Goal: Transaction & Acquisition: Book appointment/travel/reservation

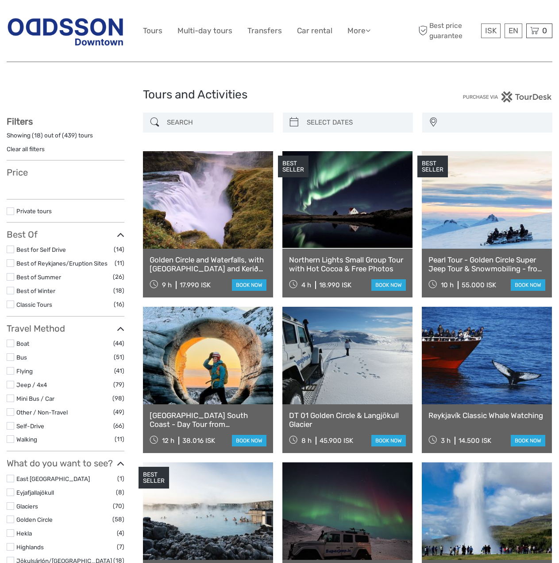
select select
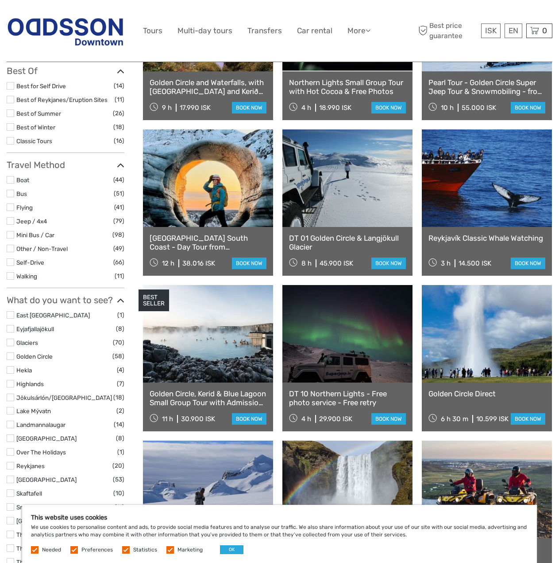
scroll to position [266, 0]
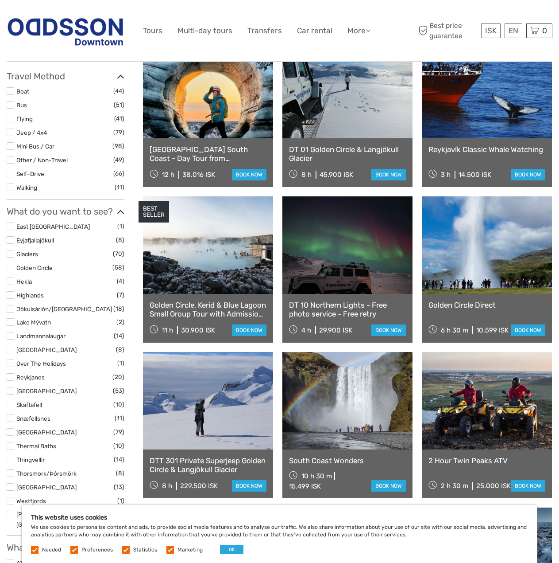
click at [22, 190] on link "Walking" at bounding box center [26, 187] width 21 height 7
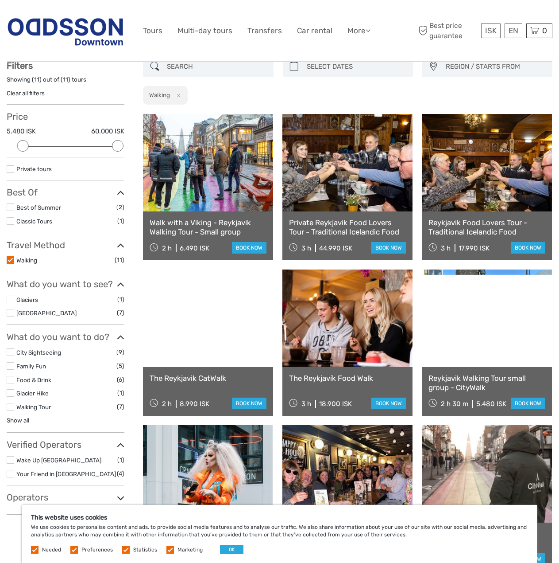
scroll to position [50, 0]
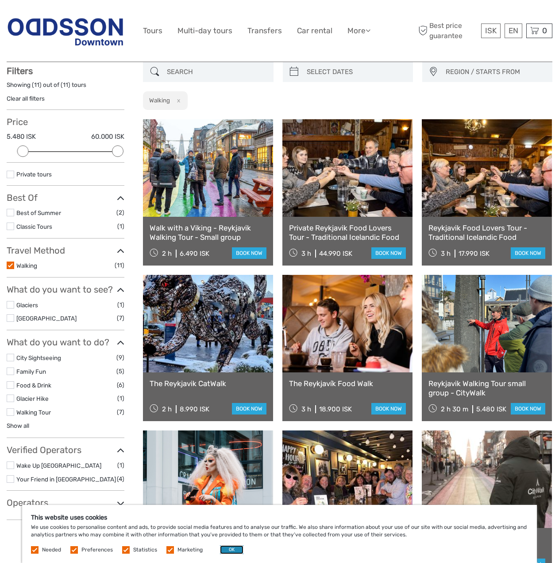
click at [236, 547] on button "OK" at bounding box center [231, 549] width 23 height 9
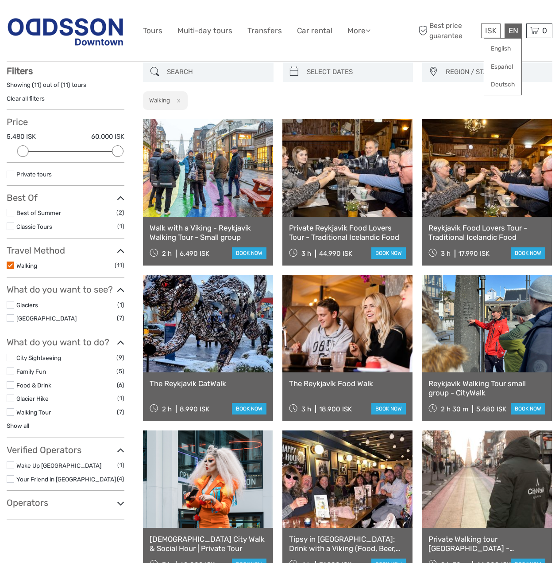
click at [515, 29] on div "EN English Español Deutsch" at bounding box center [514, 30] width 18 height 15
click at [420, 88] on div "REGION / STARTS FROM [GEOGRAPHIC_DATA] North [GEOGRAPHIC_DATA] / [GEOGRAPHIC_DA…" at bounding box center [348, 86] width 410 height 48
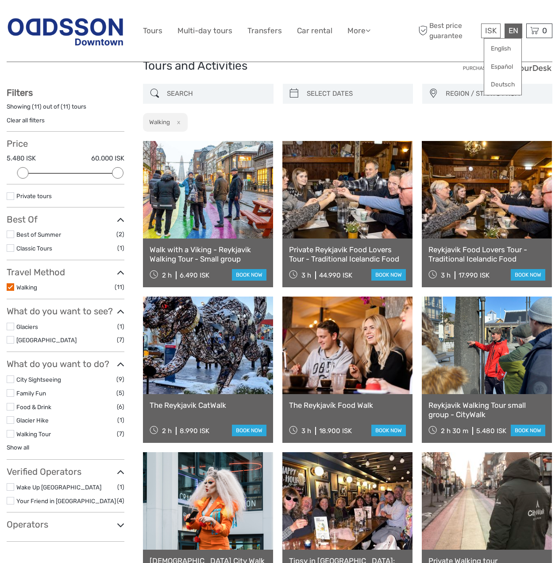
scroll to position [0, 0]
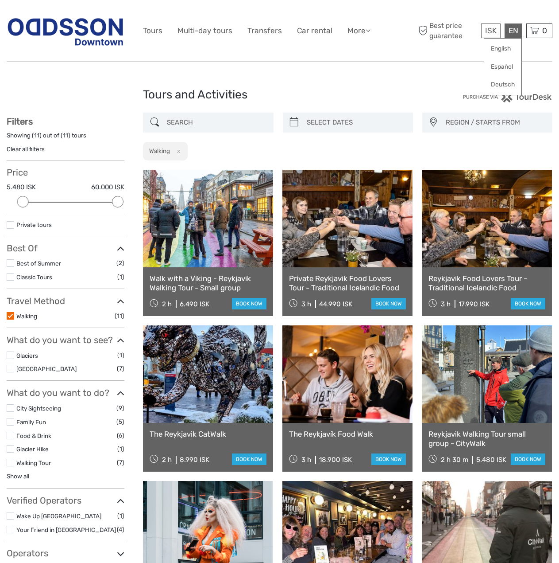
click at [341, 78] on div "Tours and Activities Tours and Activities REGION / STARTS FROM [GEOGRAPHIC_DATA…" at bounding box center [280, 446] width 546 height 893
type input "[DATE]"
click at [360, 124] on input "search" at bounding box center [355, 123] width 105 height 16
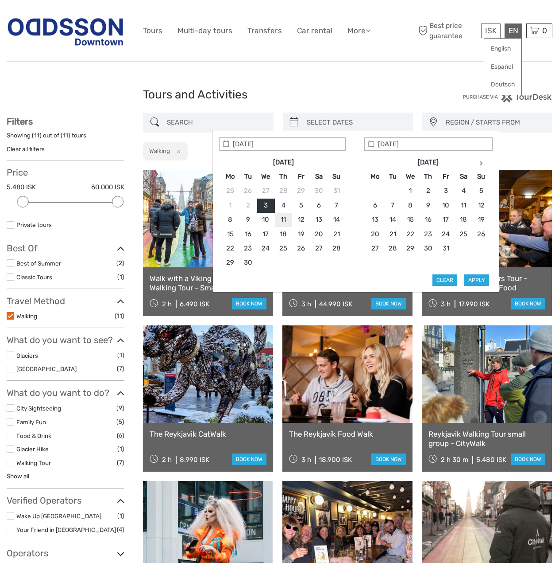
type input "[DATE]"
click at [479, 279] on button "Apply" at bounding box center [477, 280] width 25 height 12
type input "[DATE] - [DATE]"
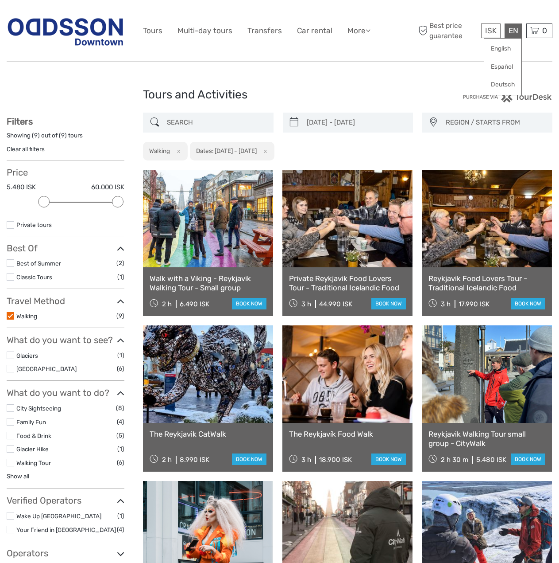
click at [481, 460] on div "5.480 ISK" at bounding box center [492, 459] width 30 height 8
drag, startPoint x: 476, startPoint y: 462, endPoint x: 493, endPoint y: 459, distance: 17.5
click at [493, 459] on div "5.480 ISK" at bounding box center [492, 459] width 30 height 8
copy div "5.480"
